Goal: Information Seeking & Learning: Learn about a topic

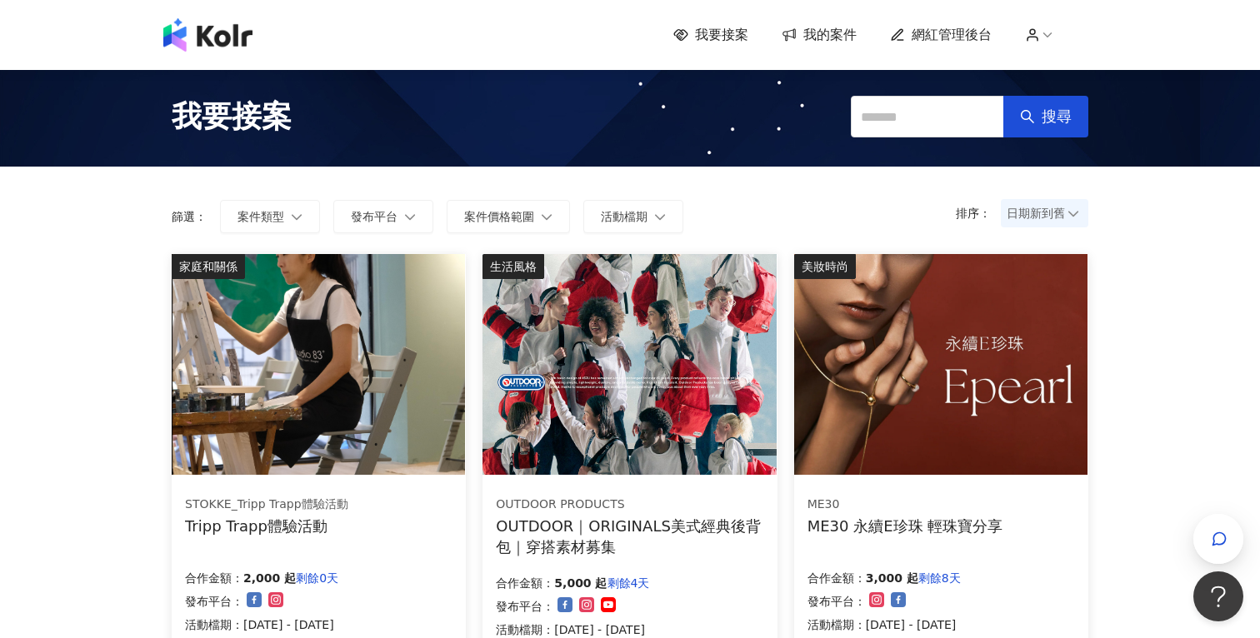
click at [960, 37] on span "網紅管理後台" at bounding box center [951, 35] width 80 height 18
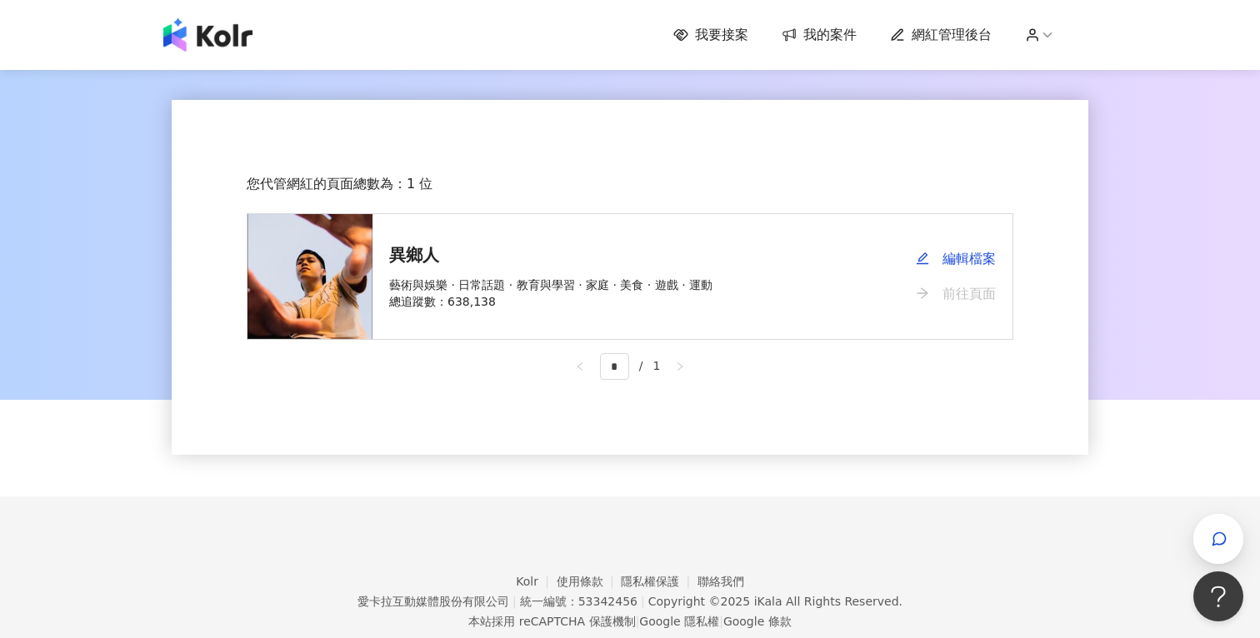
click at [980, 292] on link "前往頁面" at bounding box center [956, 294] width 80 height 35
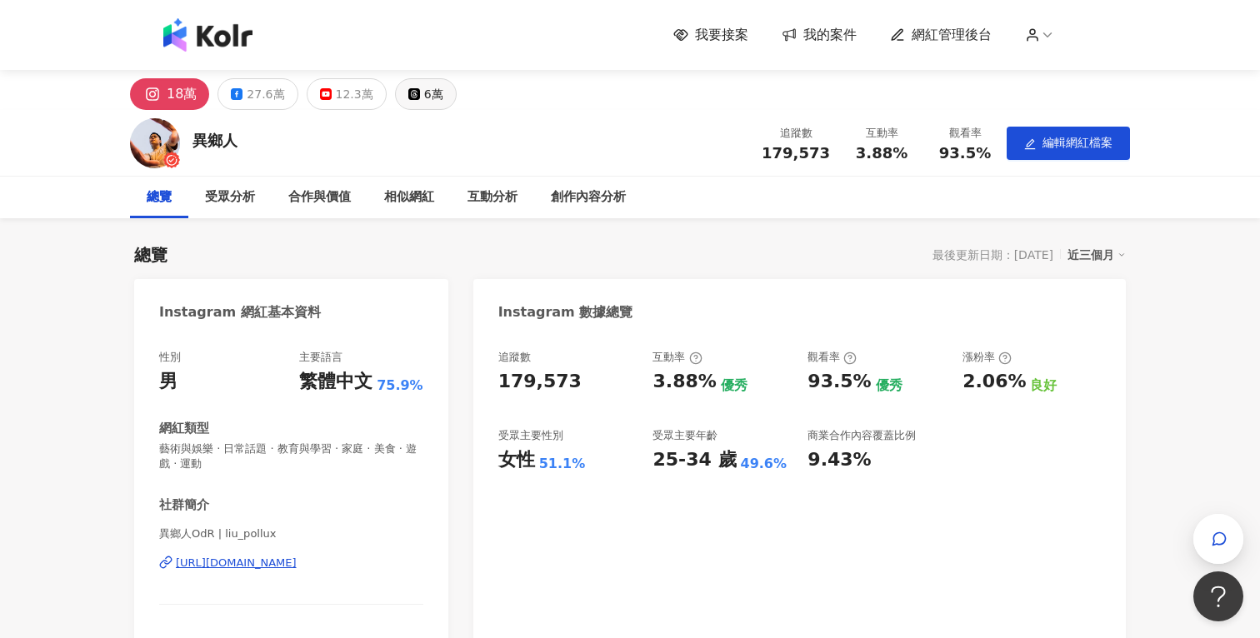
click at [428, 101] on div "6萬" at bounding box center [433, 93] width 19 height 23
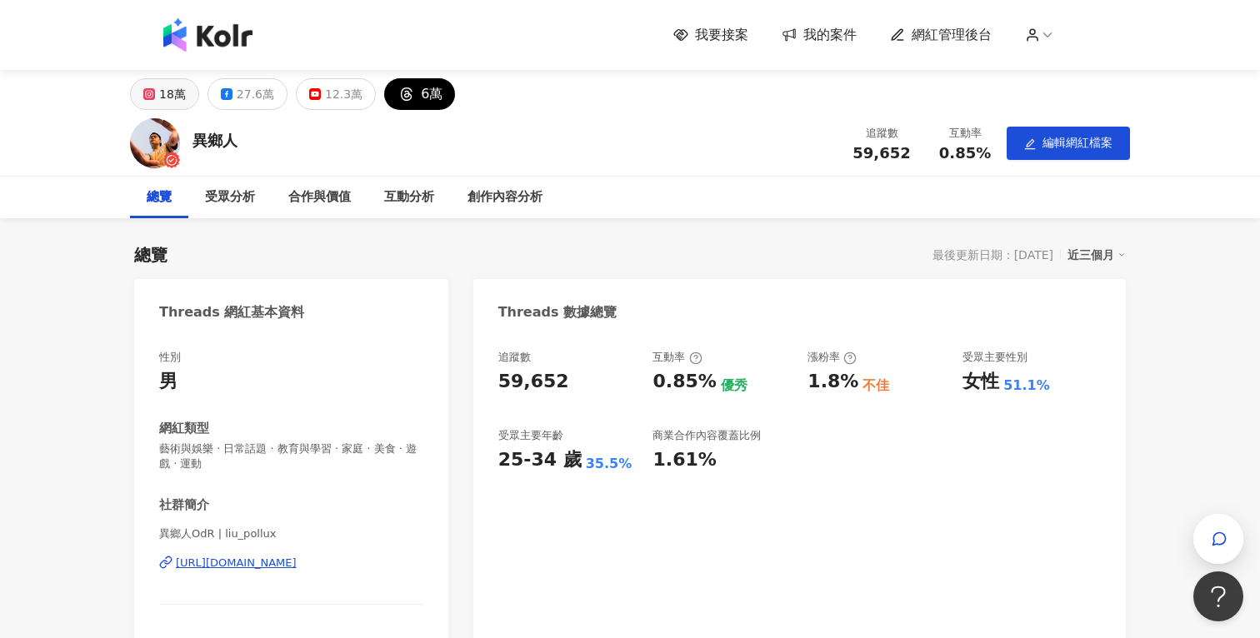
click at [173, 96] on div "18萬" at bounding box center [172, 93] width 27 height 23
